Goal: Transaction & Acquisition: Purchase product/service

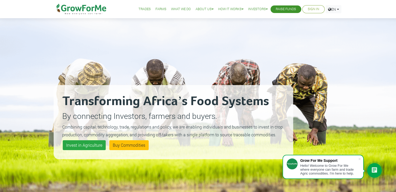
click at [374, 171] on icon at bounding box center [374, 170] width 6 height 7
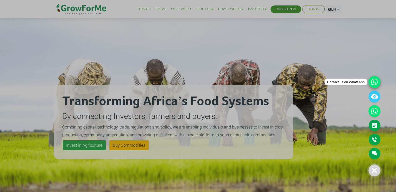
click at [374, 79] on icon at bounding box center [374, 82] width 12 height 12
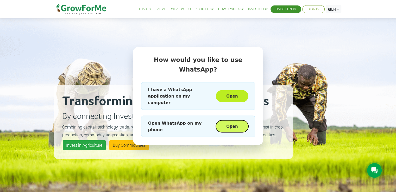
click at [238, 121] on button "Open" at bounding box center [232, 127] width 32 height 12
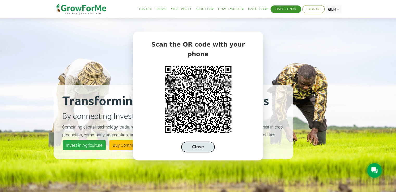
click at [201, 142] on button "Close" at bounding box center [198, 147] width 34 height 11
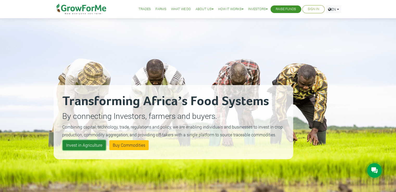
click at [88, 148] on link "Invest in Agriculture" at bounding box center [84, 145] width 43 height 10
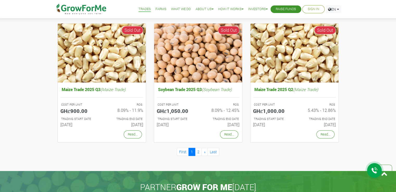
scroll to position [450, 0]
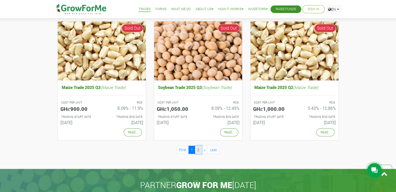
click at [198, 149] on link "2" at bounding box center [198, 150] width 7 height 8
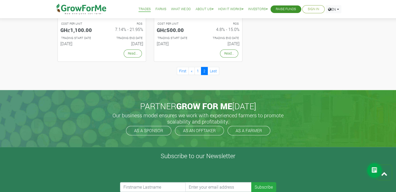
scroll to position [391, 0]
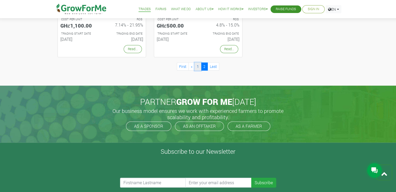
click at [196, 66] on link "1" at bounding box center [197, 66] width 7 height 8
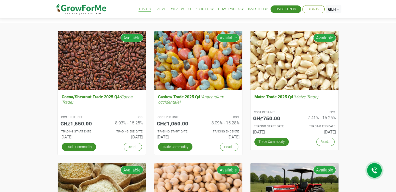
scroll to position [46, 0]
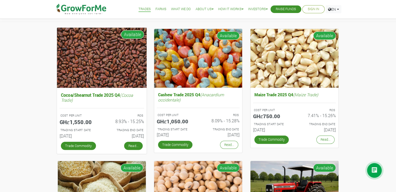
click at [132, 145] on link "Read..." at bounding box center [133, 146] width 18 height 8
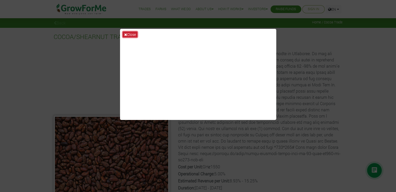
click at [130, 33] on button "Close" at bounding box center [130, 34] width 15 height 6
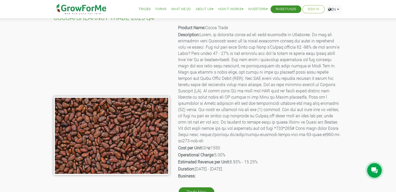
scroll to position [18, 0]
